Goal: Contribute content: Contribute content

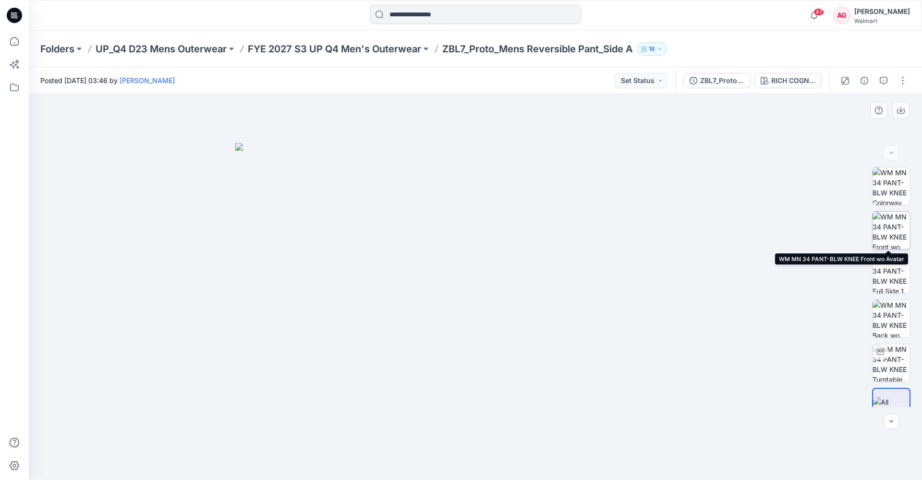
click at [692, 231] on img at bounding box center [890, 230] width 37 height 37
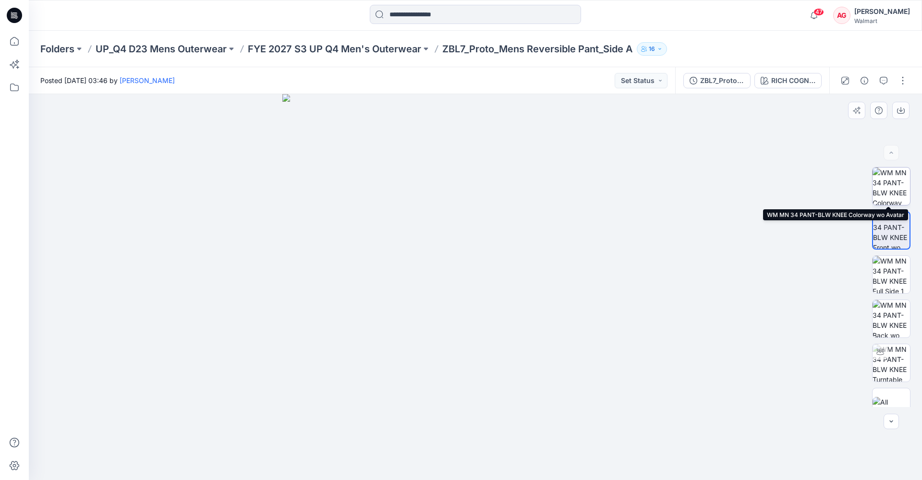
click at [692, 197] on img at bounding box center [890, 186] width 37 height 37
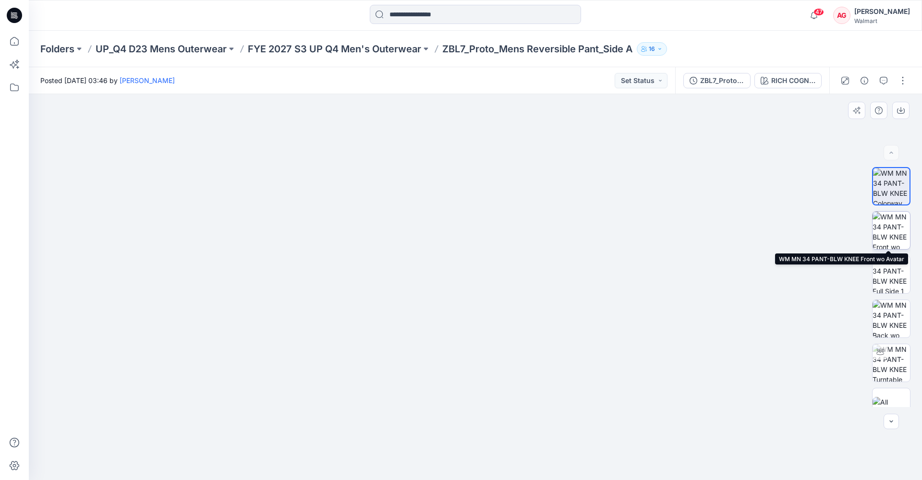
click at [692, 239] on img at bounding box center [890, 230] width 37 height 37
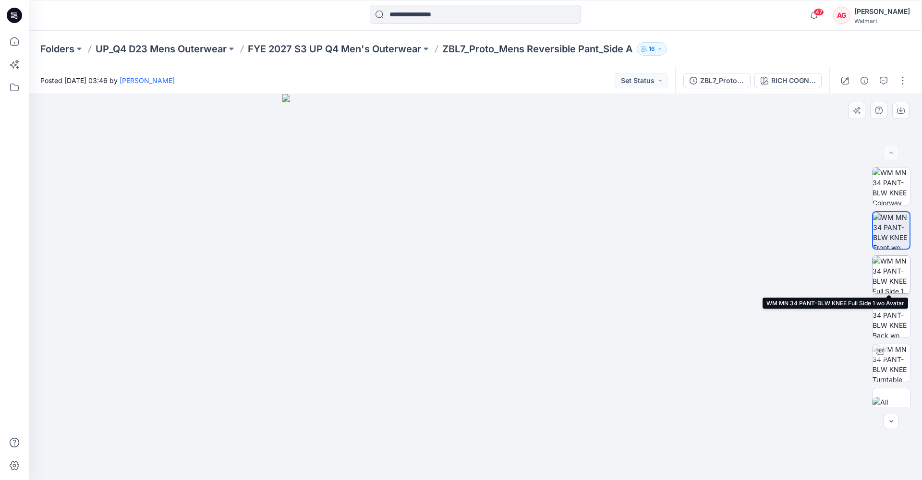
click at [692, 265] on img at bounding box center [890, 274] width 37 height 37
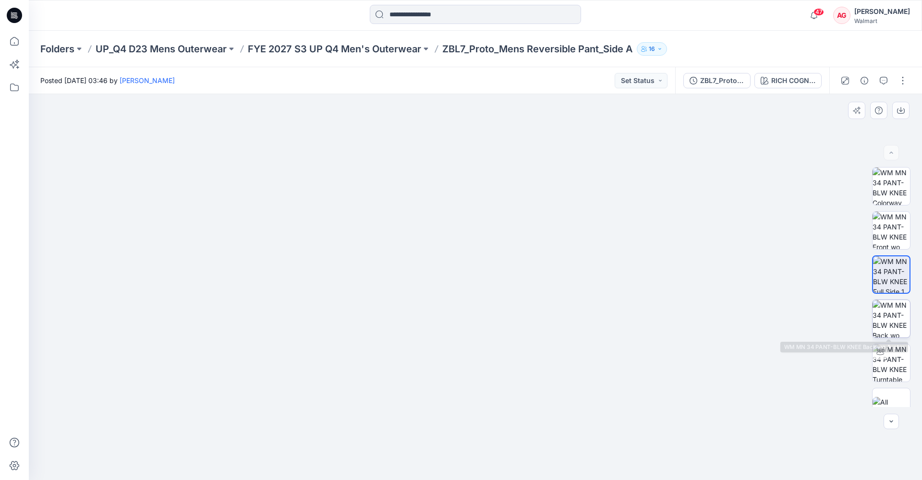
click at [692, 313] on img at bounding box center [890, 318] width 37 height 37
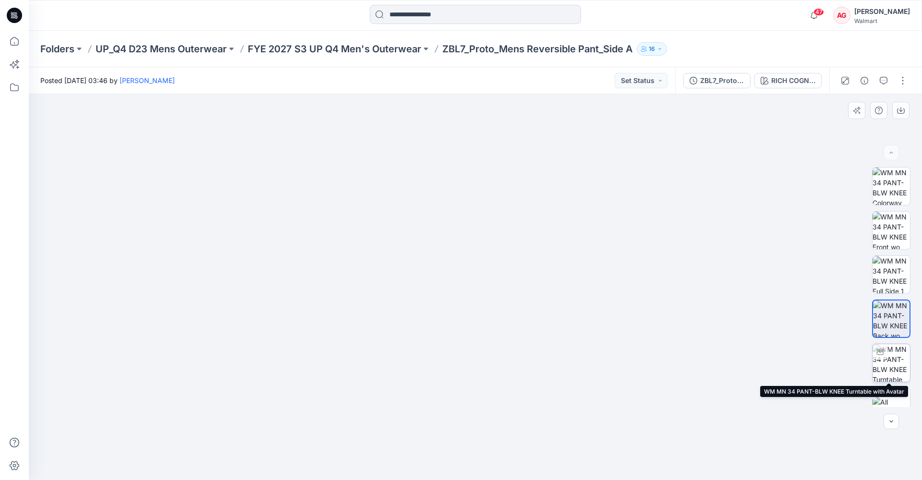
click at [692, 320] on img at bounding box center [890, 362] width 37 height 37
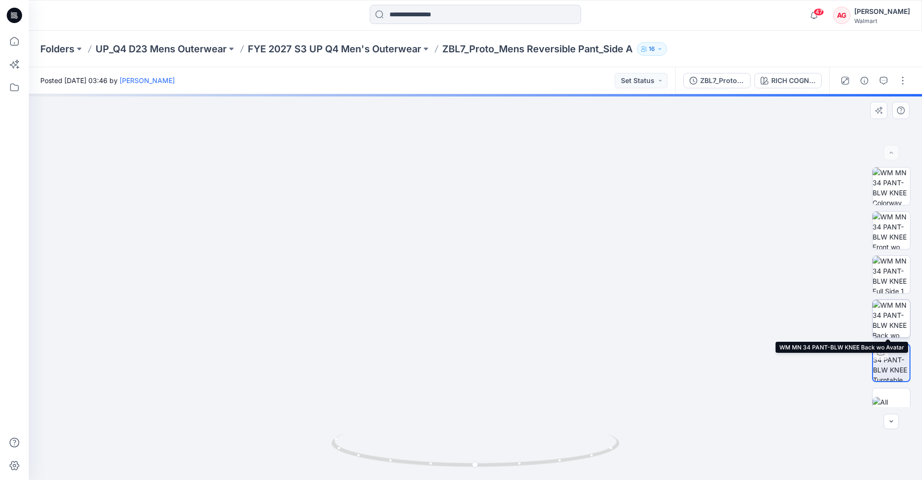
click at [692, 320] on img at bounding box center [890, 318] width 37 height 37
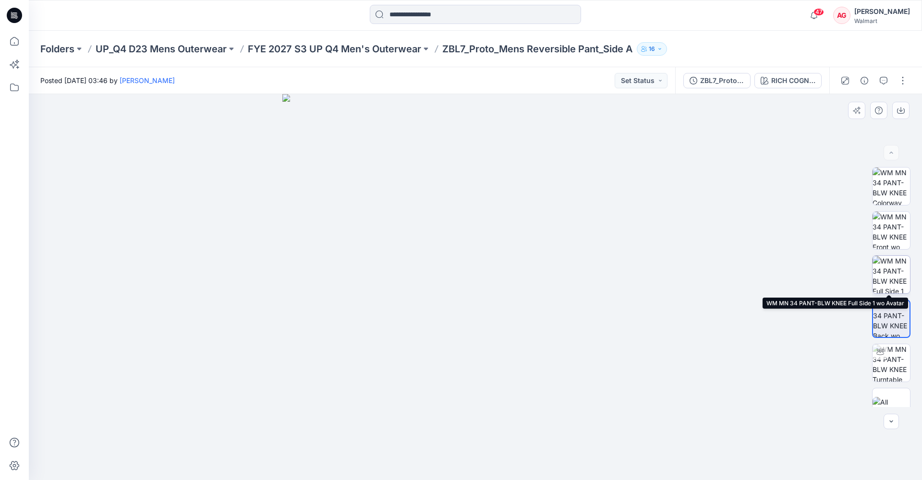
click at [692, 277] on img at bounding box center [890, 274] width 37 height 37
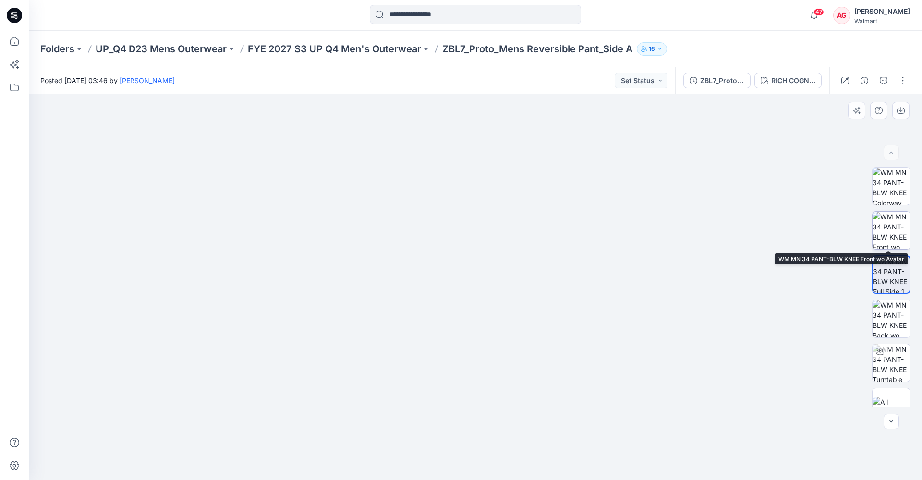
click at [692, 227] on img at bounding box center [890, 230] width 37 height 37
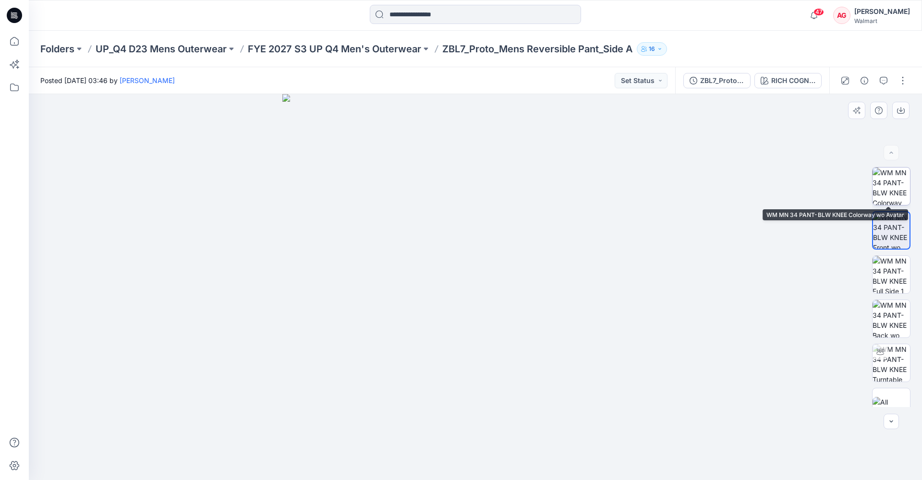
click at [692, 193] on img at bounding box center [890, 186] width 37 height 37
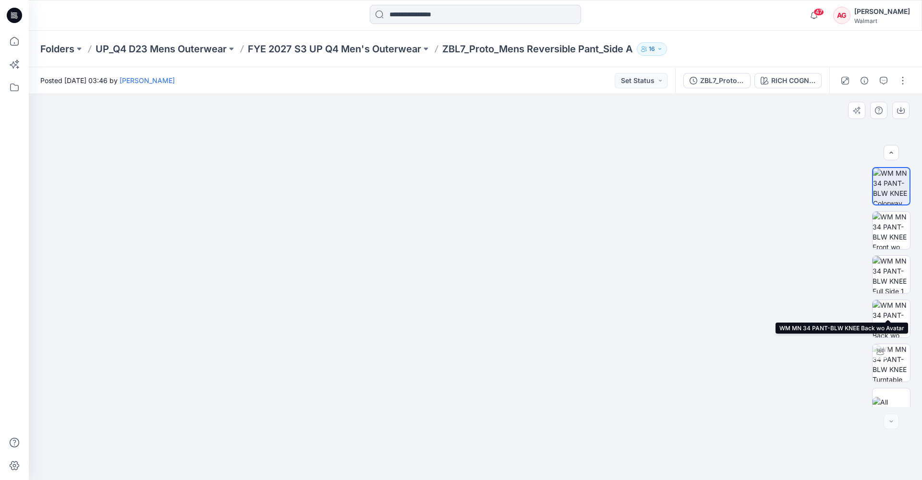
scroll to position [19, 0]
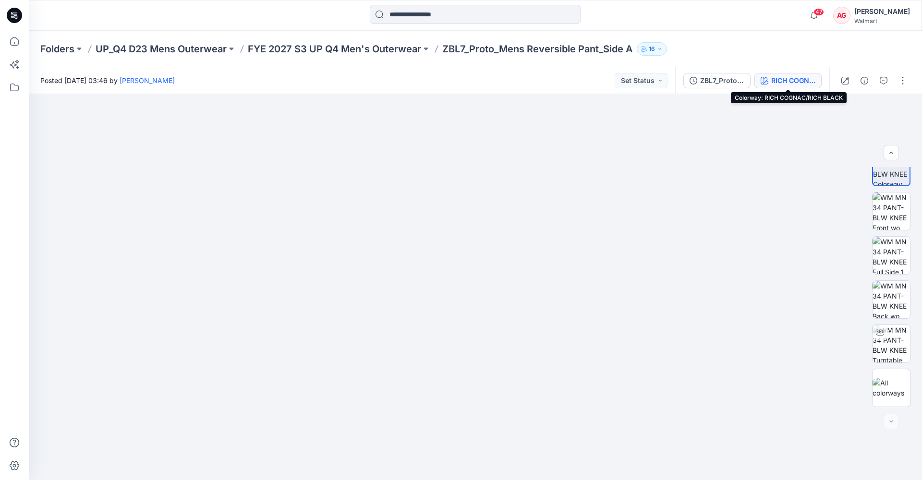
click at [692, 76] on div "RICH COGNAC/RICH BLACK" at bounding box center [793, 80] width 44 height 11
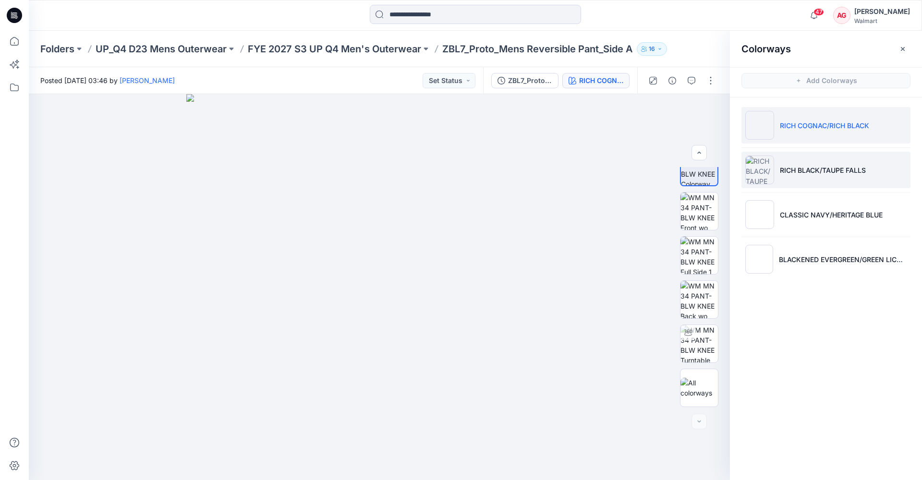
click at [692, 163] on li "RICH BLACK/TAUPE FALLS" at bounding box center [825, 170] width 169 height 36
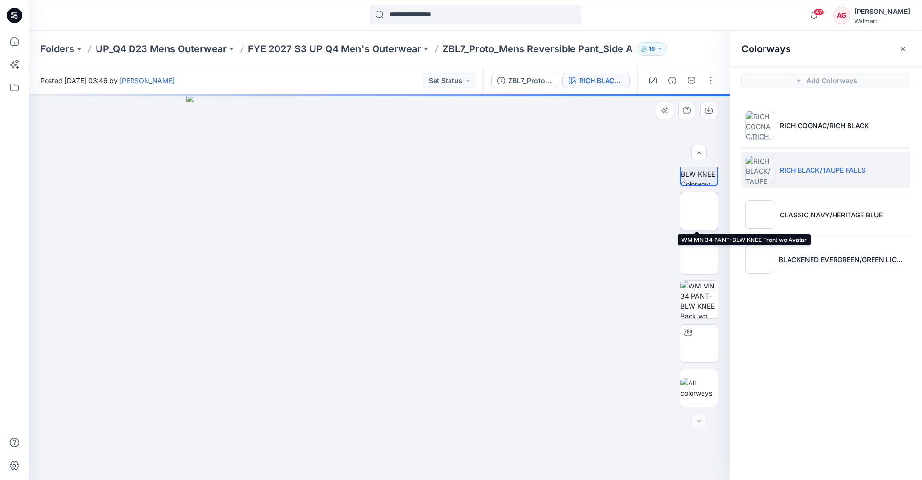
click at [692, 211] on img at bounding box center [699, 211] width 0 height 0
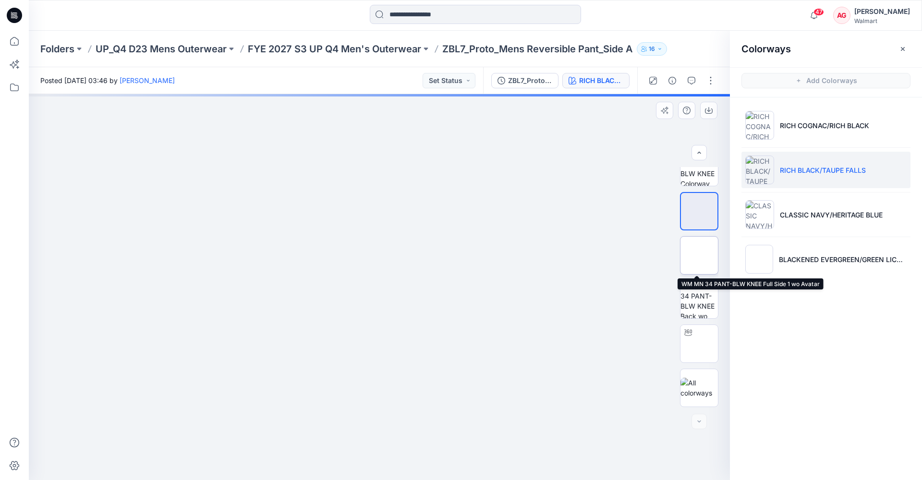
click at [692, 255] on img at bounding box center [699, 255] width 0 height 0
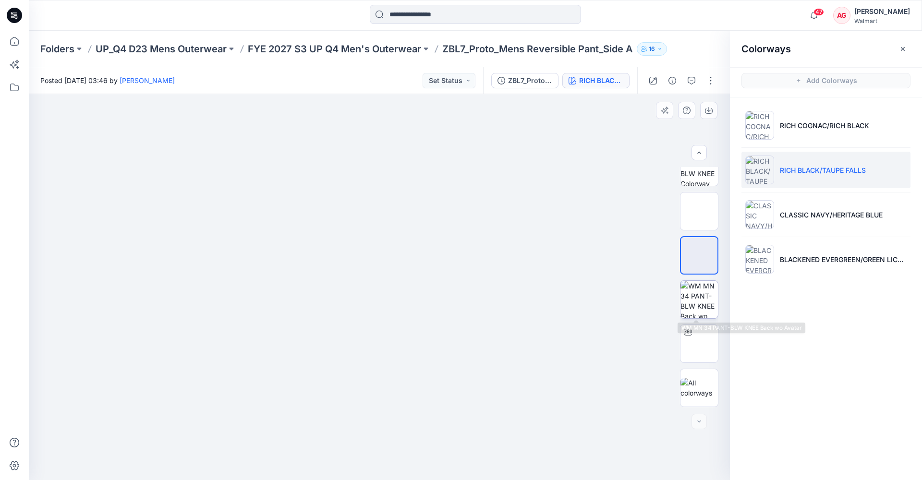
click at [692, 282] on img at bounding box center [698, 299] width 37 height 37
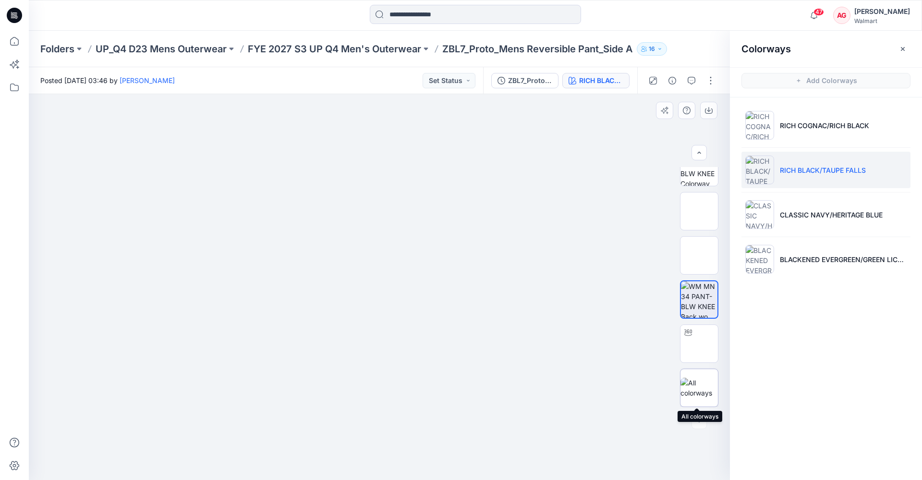
click at [692, 320] on div at bounding box center [699, 388] width 38 height 38
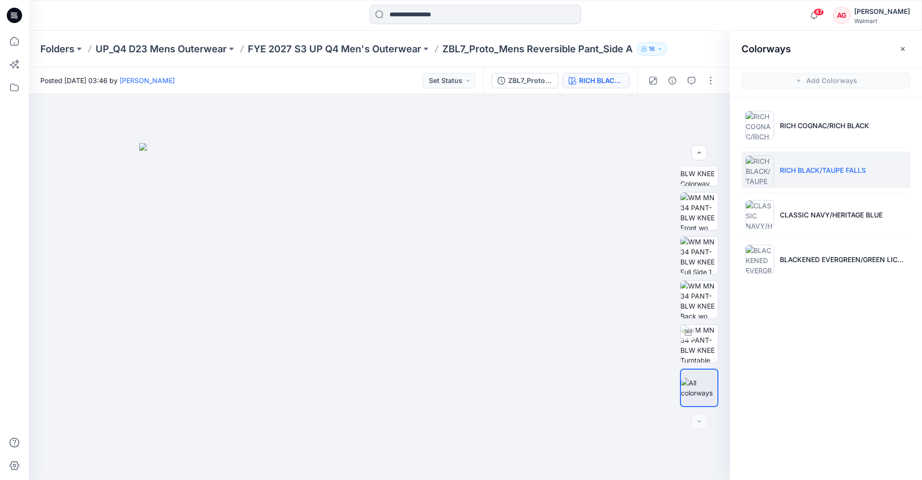
click at [692, 229] on li "CLASSIC NAVY/HERITAGE BLUE" at bounding box center [825, 214] width 169 height 36
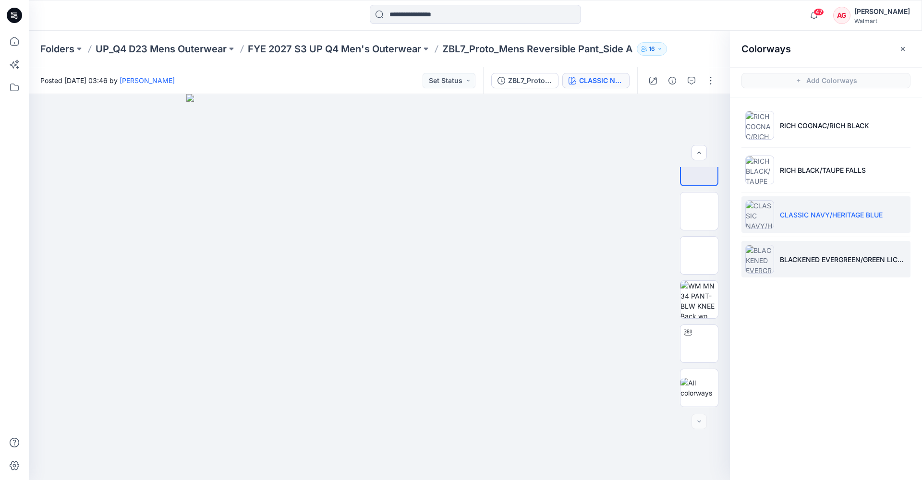
click at [692, 249] on li "BLACKENED EVERGREEN/GREEN LICHEN" at bounding box center [825, 259] width 169 height 36
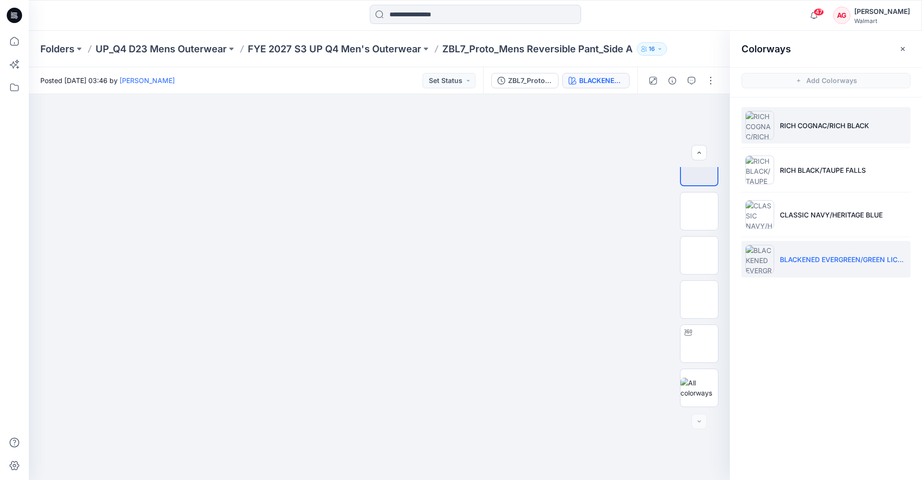
click at [692, 129] on p "RICH COGNAC/RICH BLACK" at bounding box center [824, 125] width 89 height 10
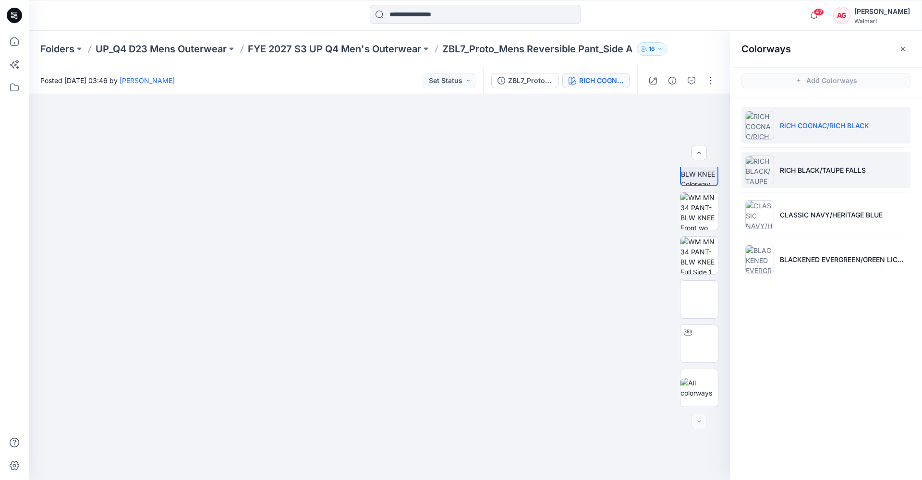
click at [692, 175] on li "RICH BLACK/TAUPE FALLS" at bounding box center [825, 170] width 169 height 36
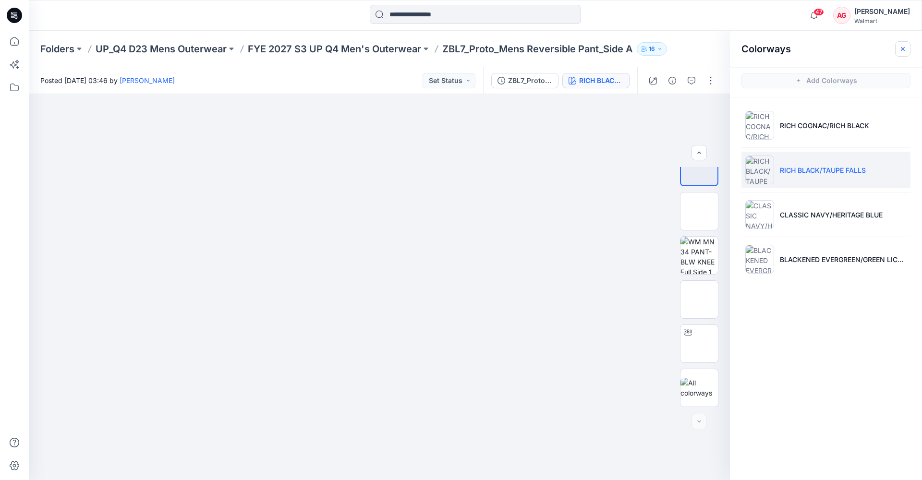
click at [692, 47] on icon "button" at bounding box center [903, 49] width 8 height 8
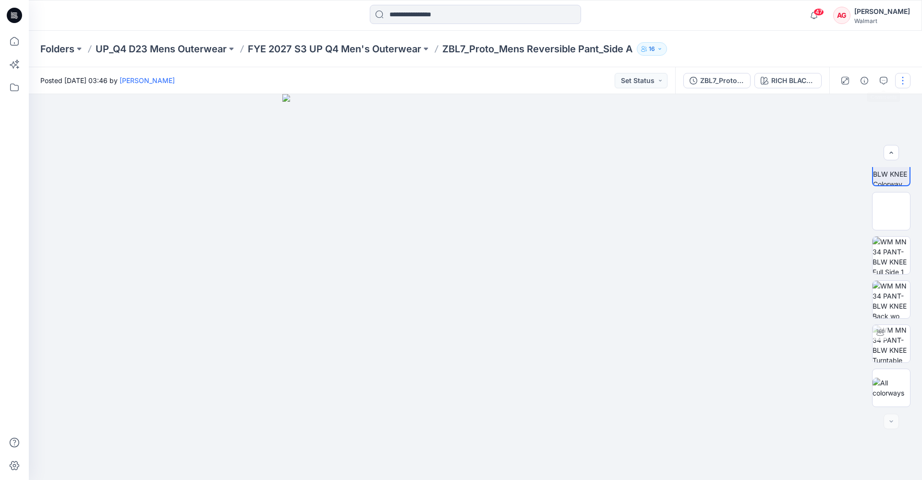
click at [692, 82] on button "button" at bounding box center [902, 80] width 15 height 15
click at [692, 133] on button "Edit" at bounding box center [862, 130] width 88 height 18
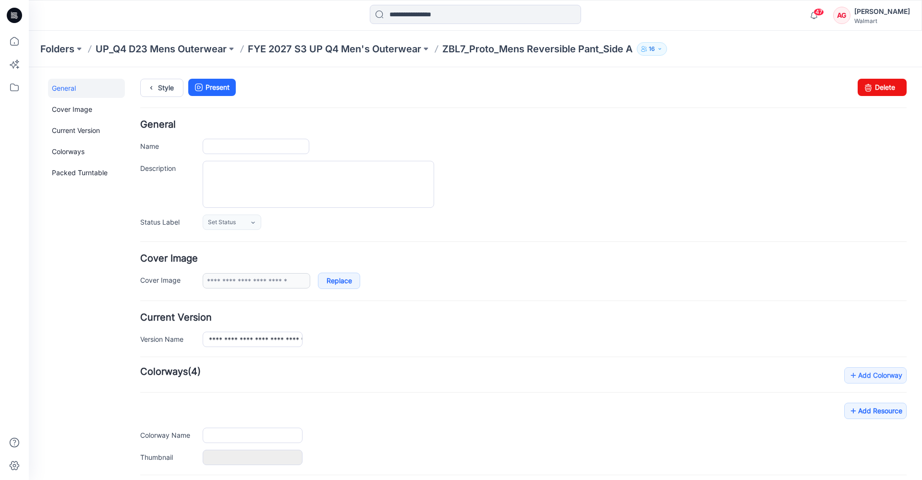
type input "**********"
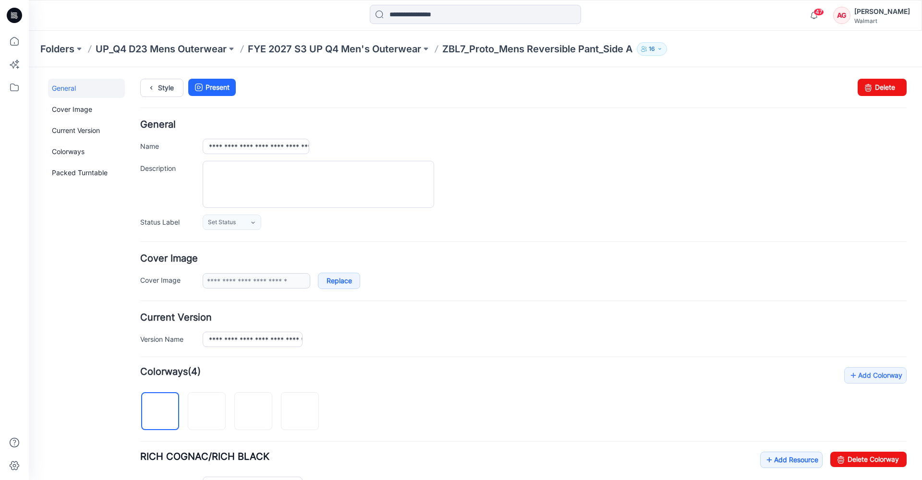
scroll to position [13, 0]
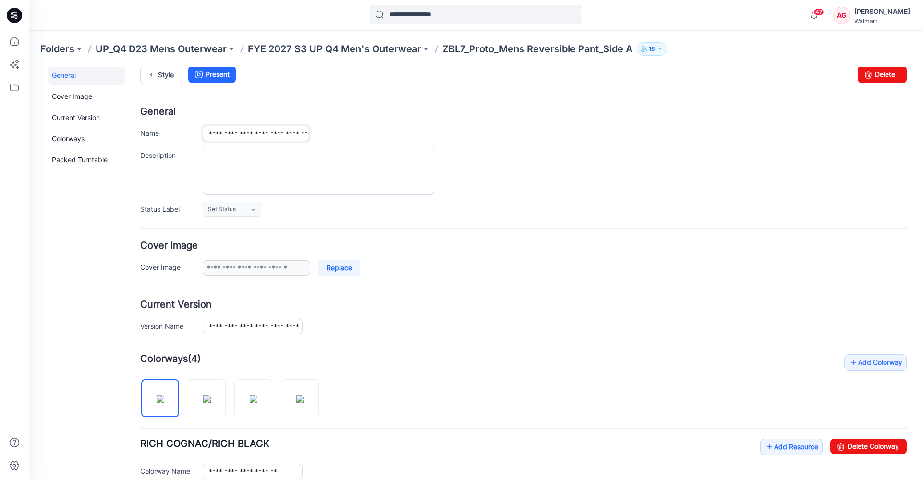
click at [293, 136] on input "**********" at bounding box center [256, 133] width 107 height 15
type input "**********"
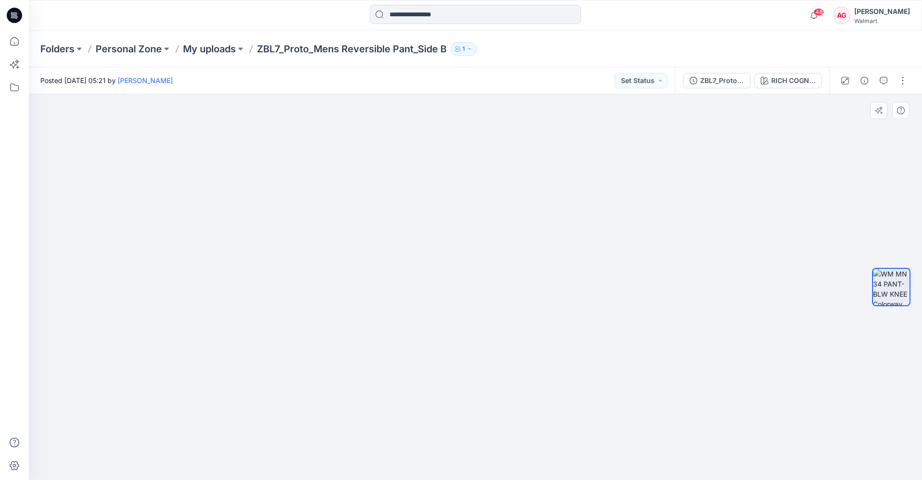
drag, startPoint x: 560, startPoint y: 218, endPoint x: 509, endPoint y: 203, distance: 53.0
click at [509, 203] on img at bounding box center [475, 265] width 442 height 429
drag, startPoint x: 598, startPoint y: 248, endPoint x: 592, endPoint y: 282, distance: 34.6
click at [592, 282] on img at bounding box center [475, 273] width 480 height 414
click at [211, 44] on p "My uploads" at bounding box center [209, 48] width 53 height 13
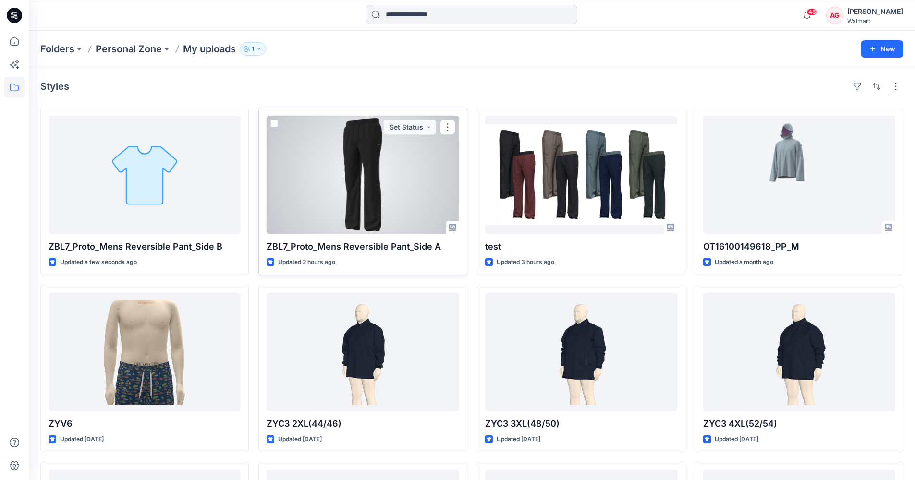
click at [361, 170] on div at bounding box center [362, 175] width 192 height 119
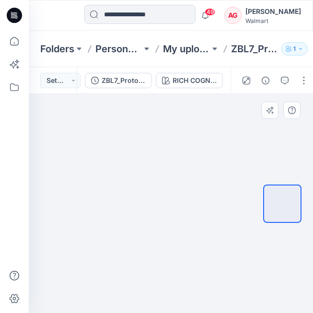
drag, startPoint x: 166, startPoint y: 150, endPoint x: 142, endPoint y: 262, distance: 114.3
click at [144, 86] on img at bounding box center [150, 86] width 480 height 0
click at [10, 18] on icon at bounding box center [14, 15] width 15 height 15
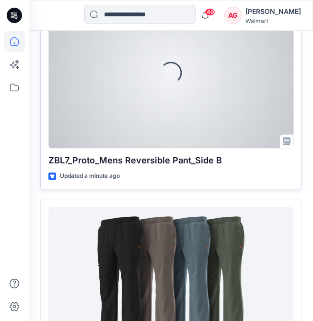
scroll to position [420, 0]
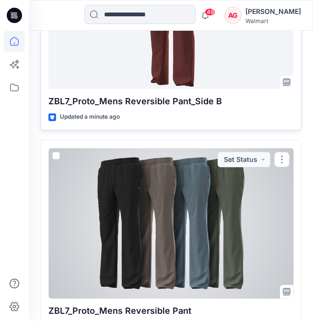
click at [153, 224] on div at bounding box center [170, 223] width 245 height 150
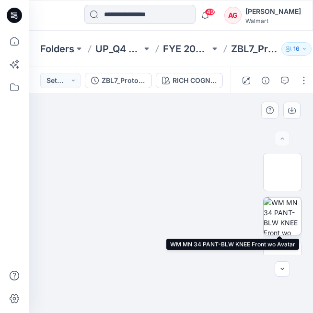
click at [283, 213] on img at bounding box center [282, 216] width 37 height 37
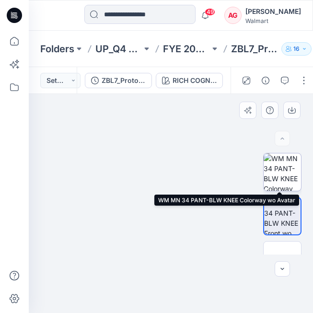
click at [282, 177] on img at bounding box center [282, 172] width 37 height 37
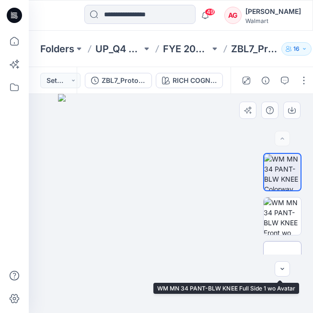
click at [283, 261] on img at bounding box center [283, 261] width 0 height 0
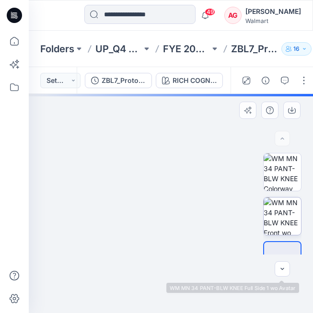
click at [280, 210] on img at bounding box center [282, 216] width 37 height 37
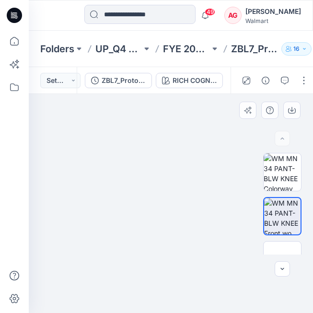
drag, startPoint x: 181, startPoint y: 119, endPoint x: 180, endPoint y: 192, distance: 73.5
click at [180, 193] on img at bounding box center [168, 207] width 351 height 227
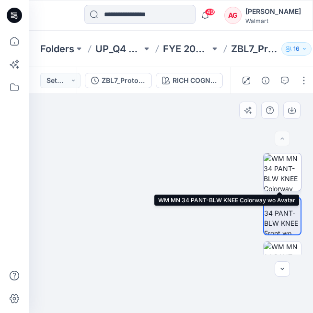
click at [278, 171] on img at bounding box center [282, 172] width 37 height 37
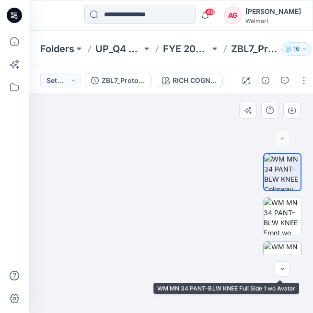
click at [283, 248] on img at bounding box center [282, 260] width 37 height 37
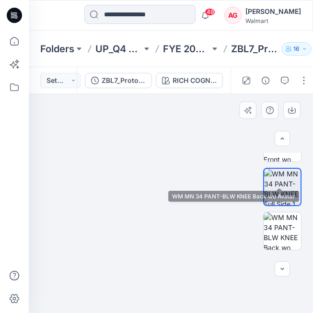
scroll to position [136, 0]
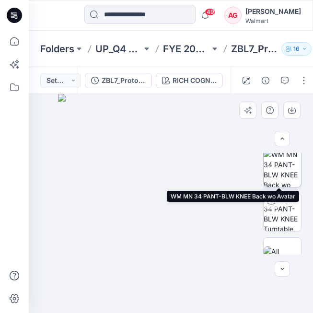
click at [277, 175] on img at bounding box center [282, 168] width 37 height 37
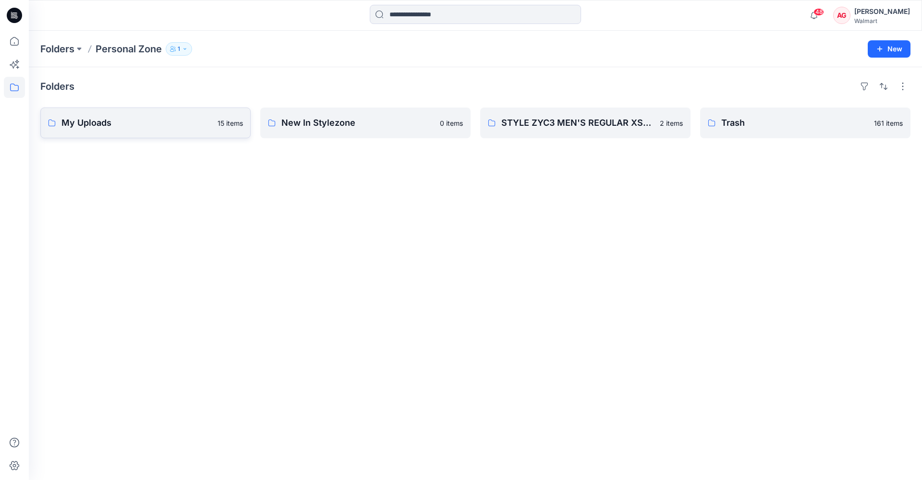
click at [106, 121] on p "My Uploads" at bounding box center [136, 122] width 150 height 13
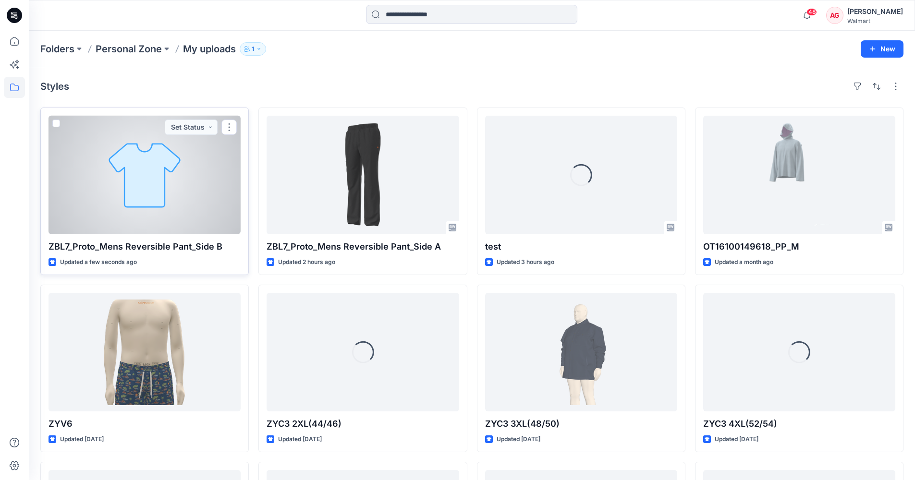
click at [136, 155] on div at bounding box center [144, 175] width 192 height 119
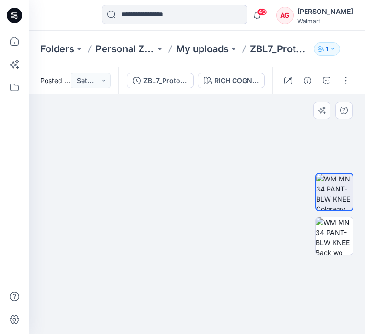
drag, startPoint x: 175, startPoint y: 193, endPoint x: 144, endPoint y: 260, distance: 74.1
click at [144, 260] on img at bounding box center [153, 214] width 480 height 240
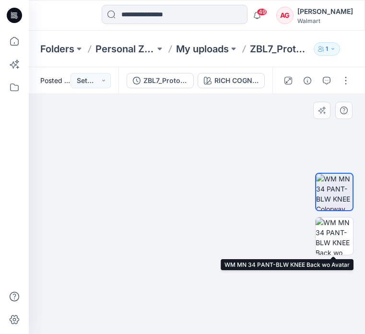
click at [357, 230] on div at bounding box center [334, 214] width 61 height 122
click at [335, 233] on img at bounding box center [334, 235] width 37 height 37
